Goal: Task Accomplishment & Management: Complete application form

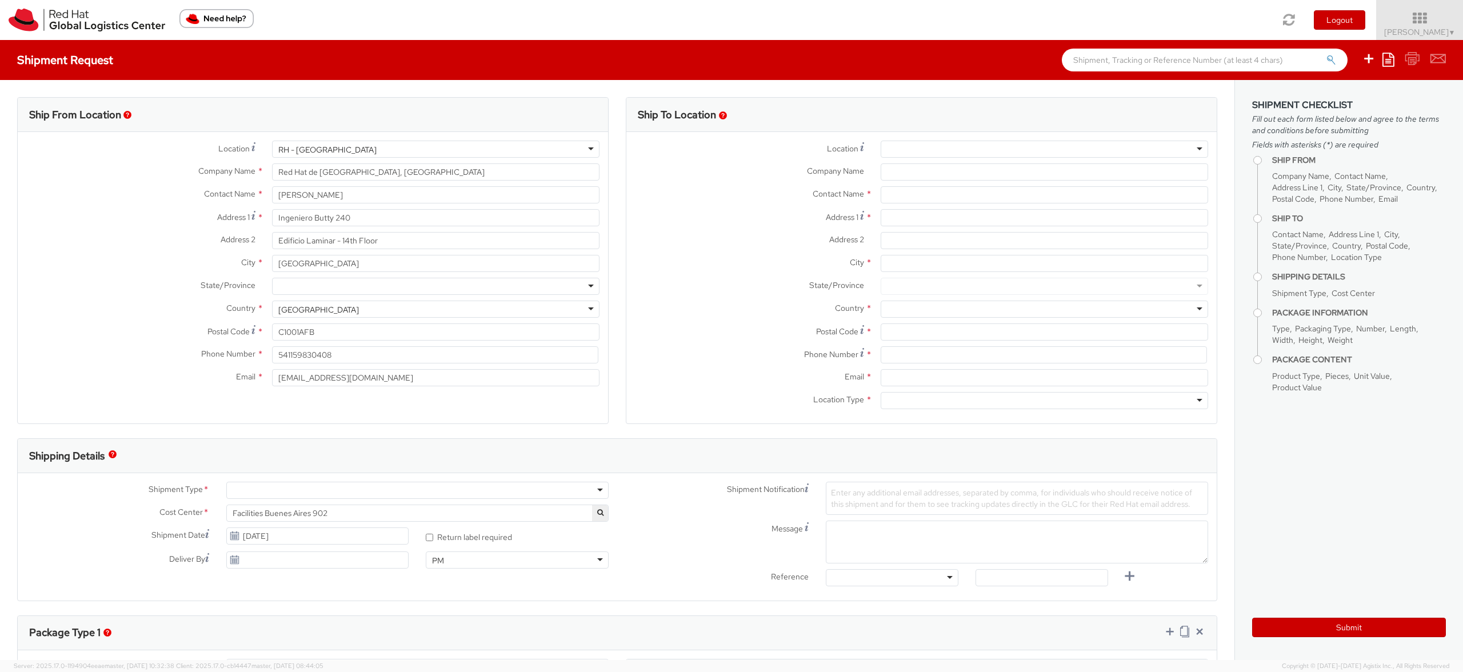
select select
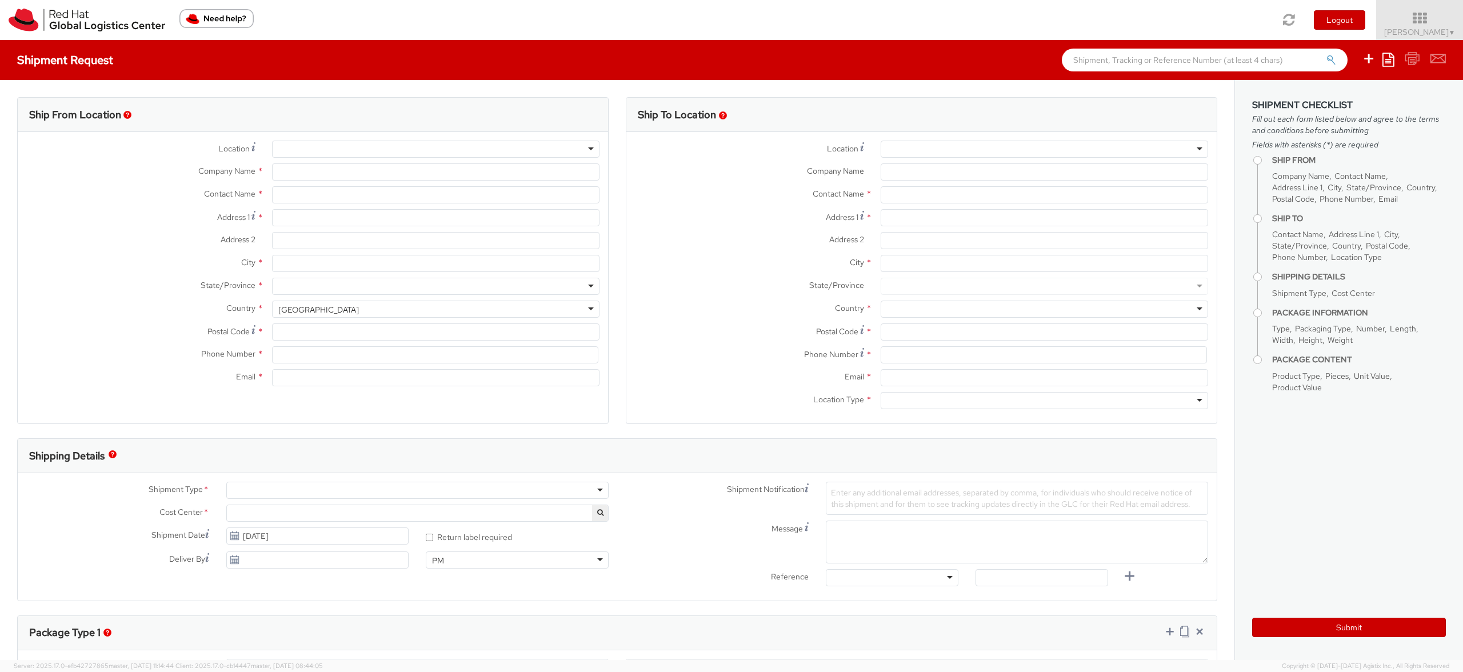
select select "902"
select select
type input "Red Hat de [GEOGRAPHIC_DATA], [GEOGRAPHIC_DATA]"
type input "[PERSON_NAME]"
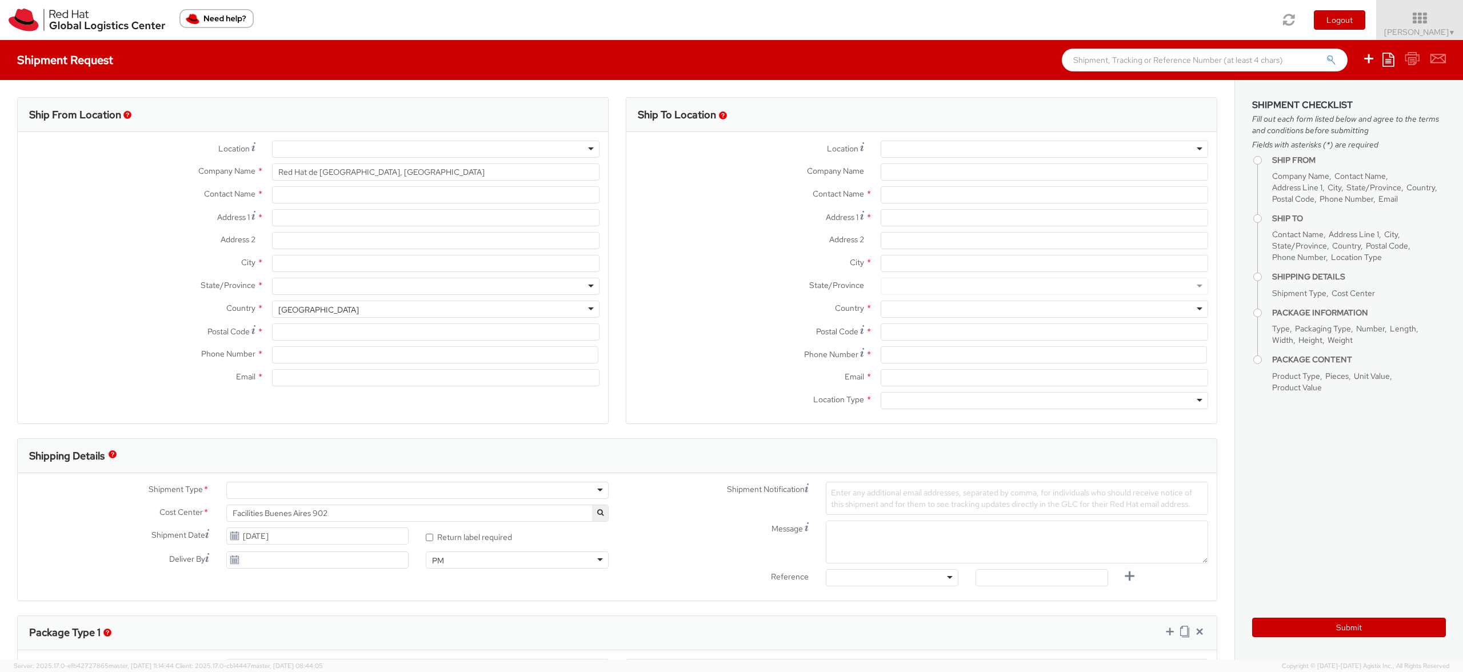
type input "Ingeniero Butty 240"
type input "Edificio Laminar - 14th Floor"
type input "[GEOGRAPHIC_DATA]"
type input "C1001AFB"
type input "541159830408"
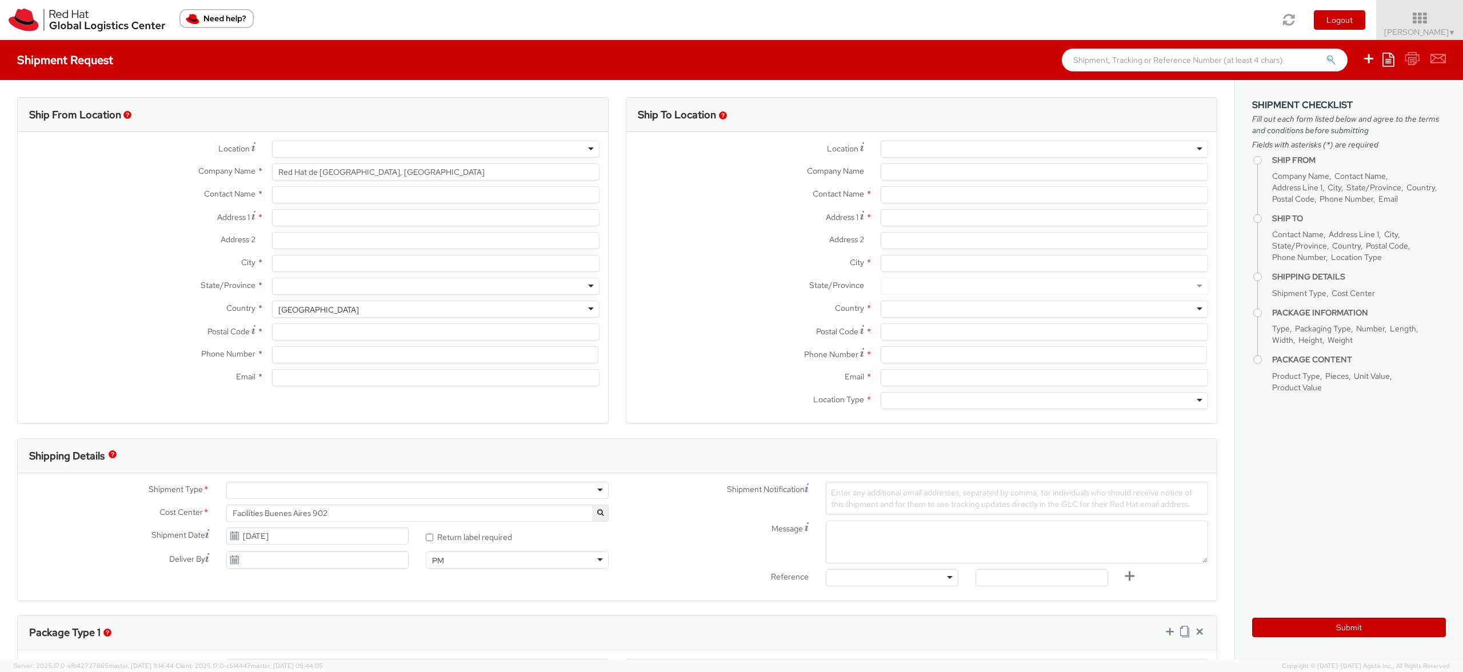
type input "[EMAIL_ADDRESS][DOMAIN_NAME]"
select select "CM"
select select "KGS"
